Goal: Task Accomplishment & Management: Manage account settings

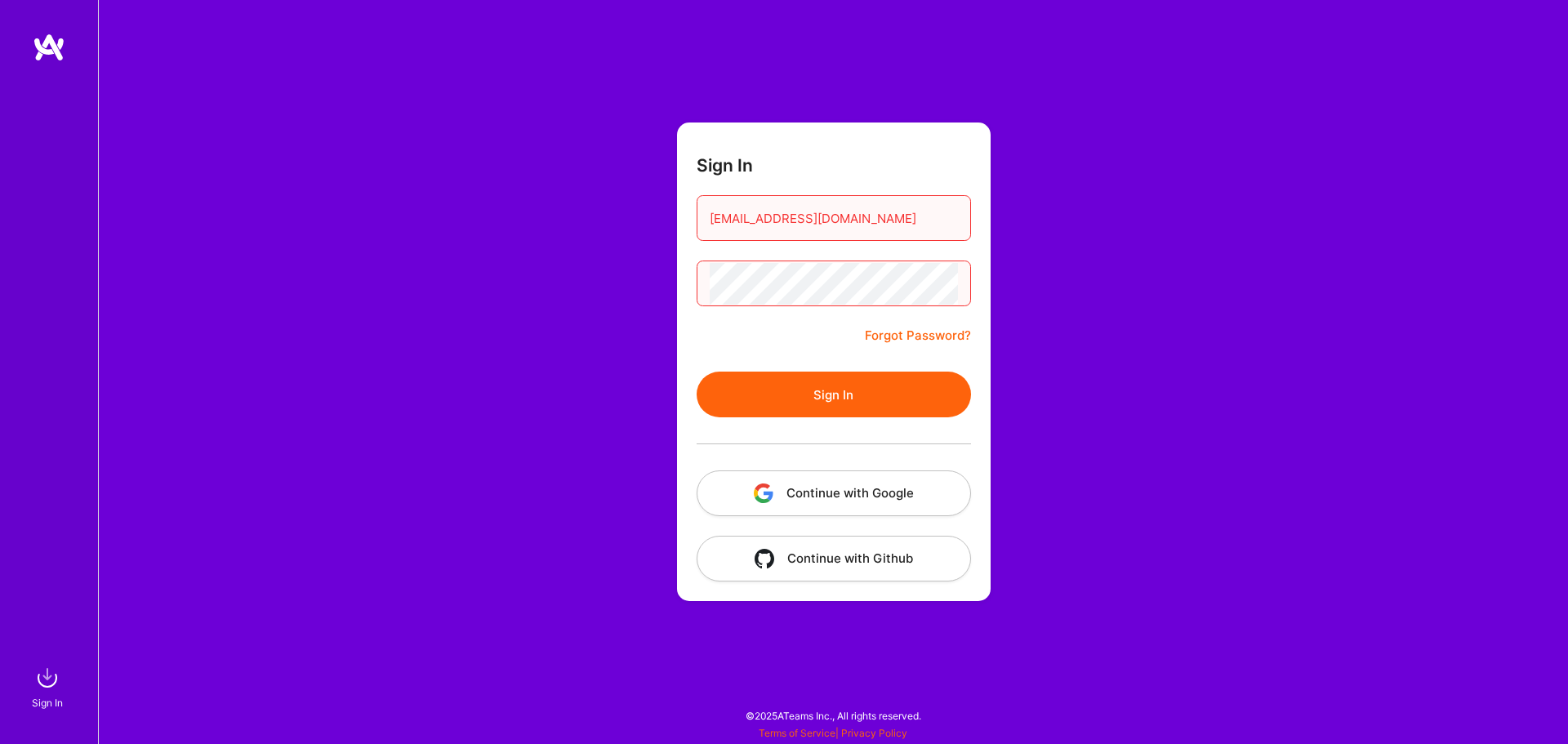
click at [851, 387] on button "Sign In" at bounding box center [834, 395] width 274 height 46
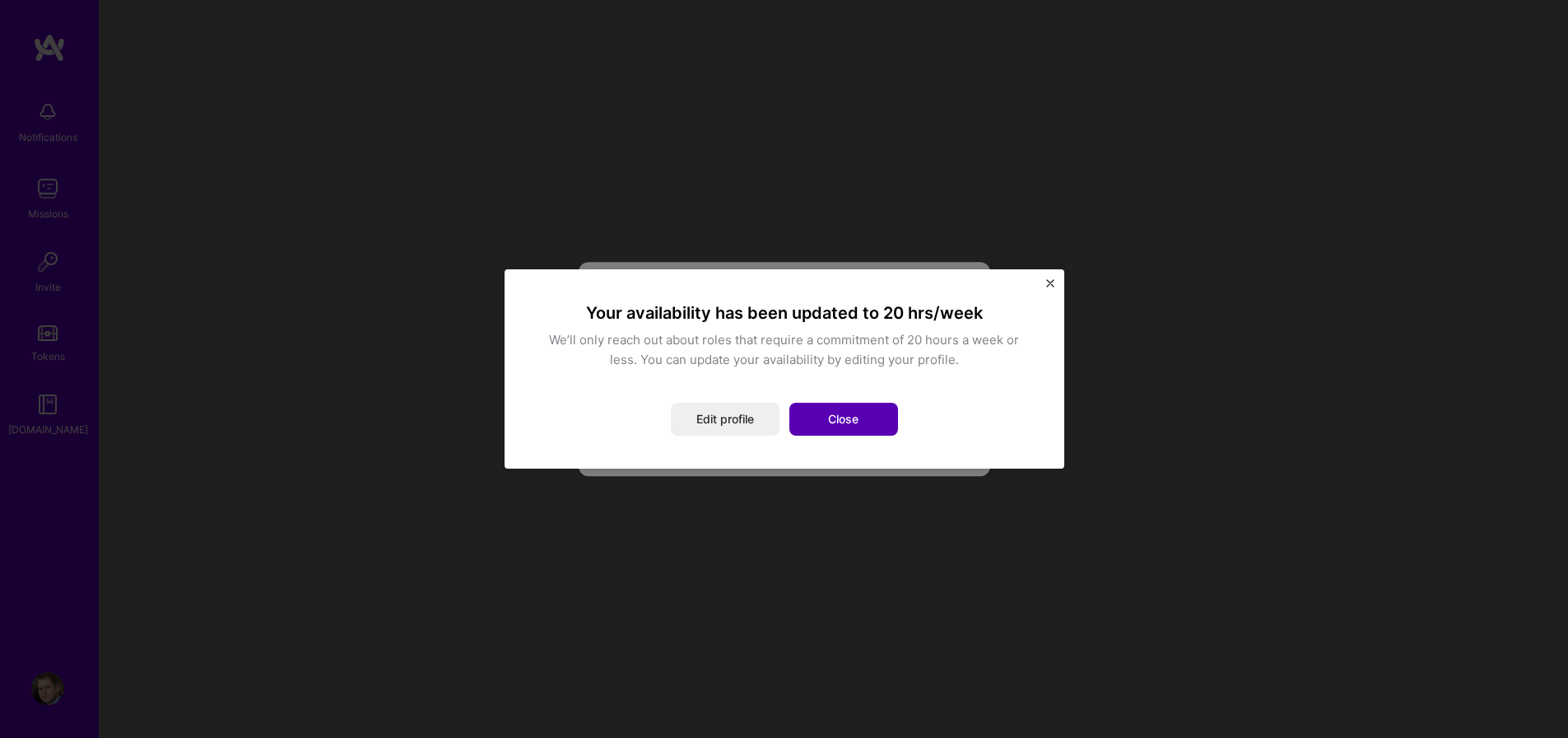
click at [859, 414] on button "Close" at bounding box center [844, 419] width 109 height 33
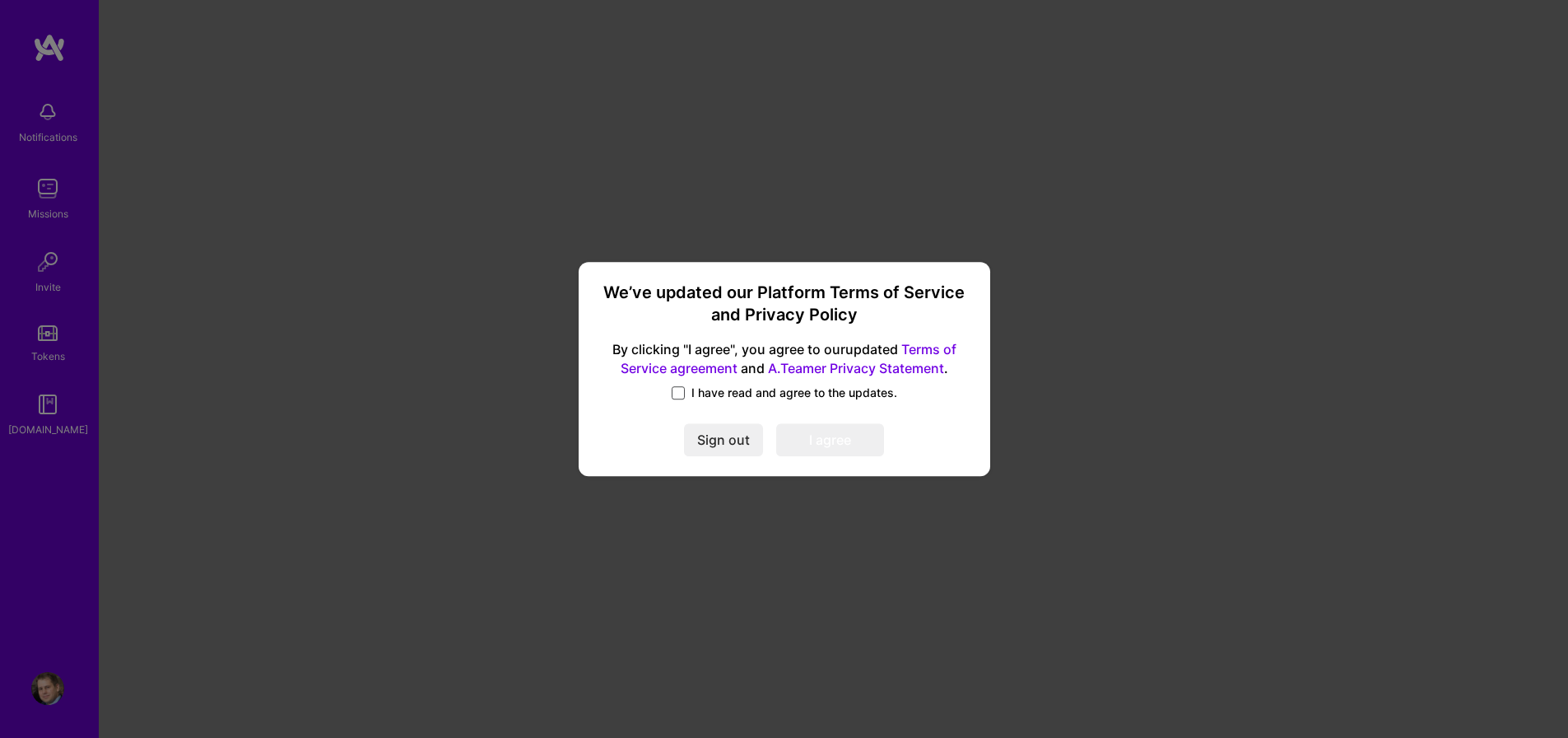
click at [680, 395] on span at bounding box center [679, 393] width 13 height 13
click at [0, 0] on input "I have read and agree to the updates." at bounding box center [0, 0] width 0 height 0
click at [816, 456] on button "I agree" at bounding box center [830, 440] width 108 height 33
